Goal: Information Seeking & Learning: Learn about a topic

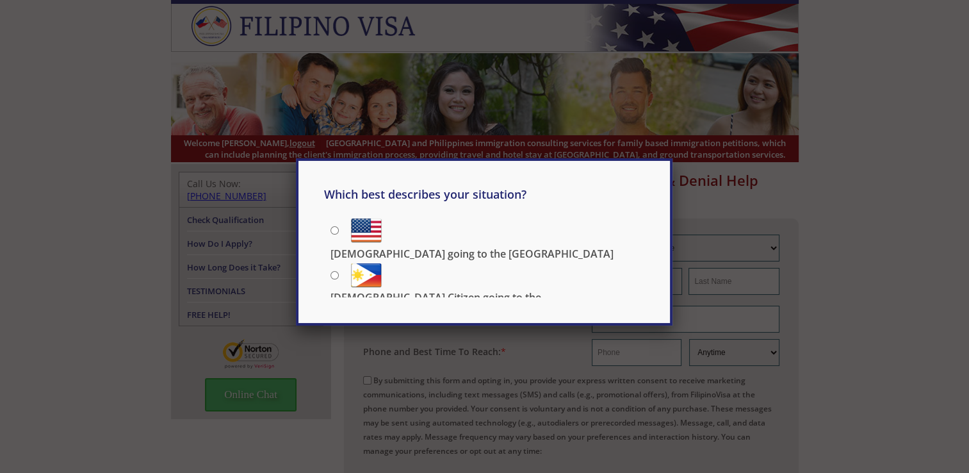
click at [332, 227] on input "[DEMOGRAPHIC_DATA] going to the [GEOGRAPHIC_DATA]" at bounding box center [334, 230] width 8 height 8
radio input "true"
